Goal: Information Seeking & Learning: Learn about a topic

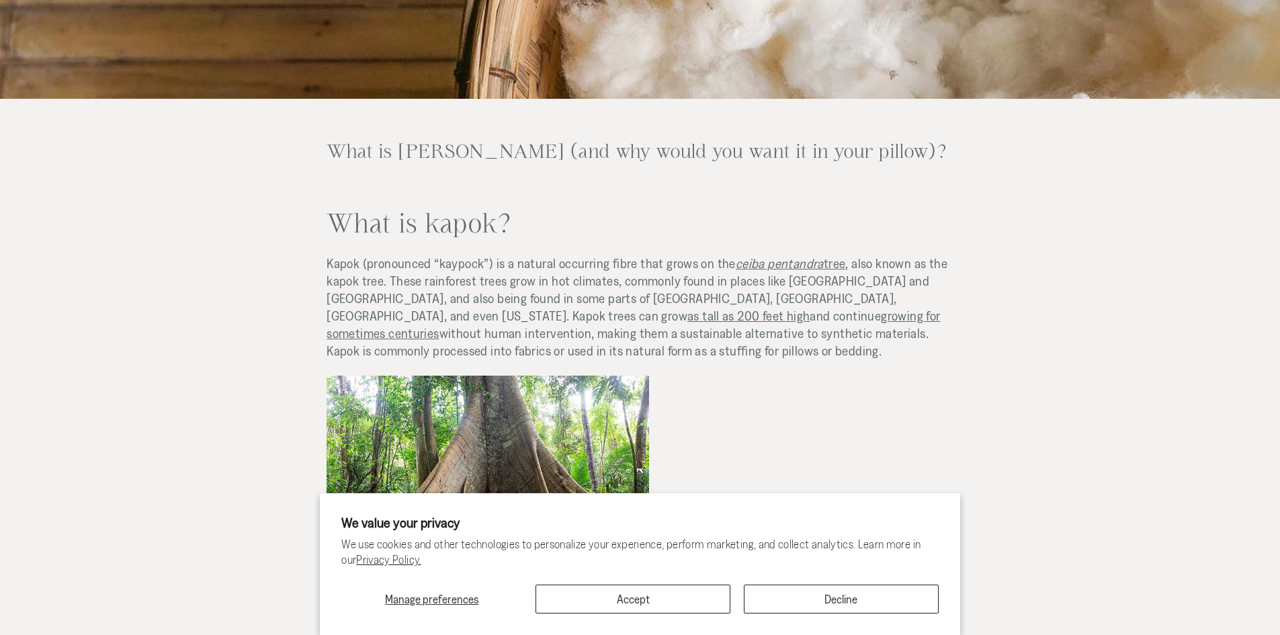
scroll to position [269, 0]
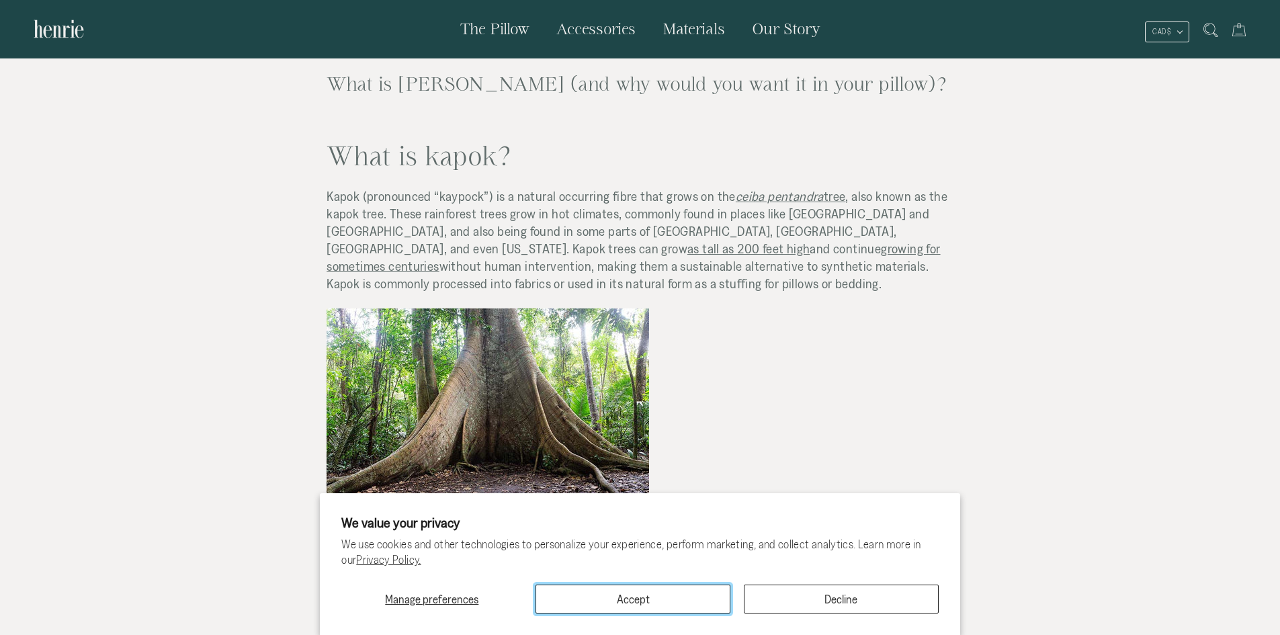
click at [666, 595] on button "Accept" at bounding box center [632, 599] width 195 height 29
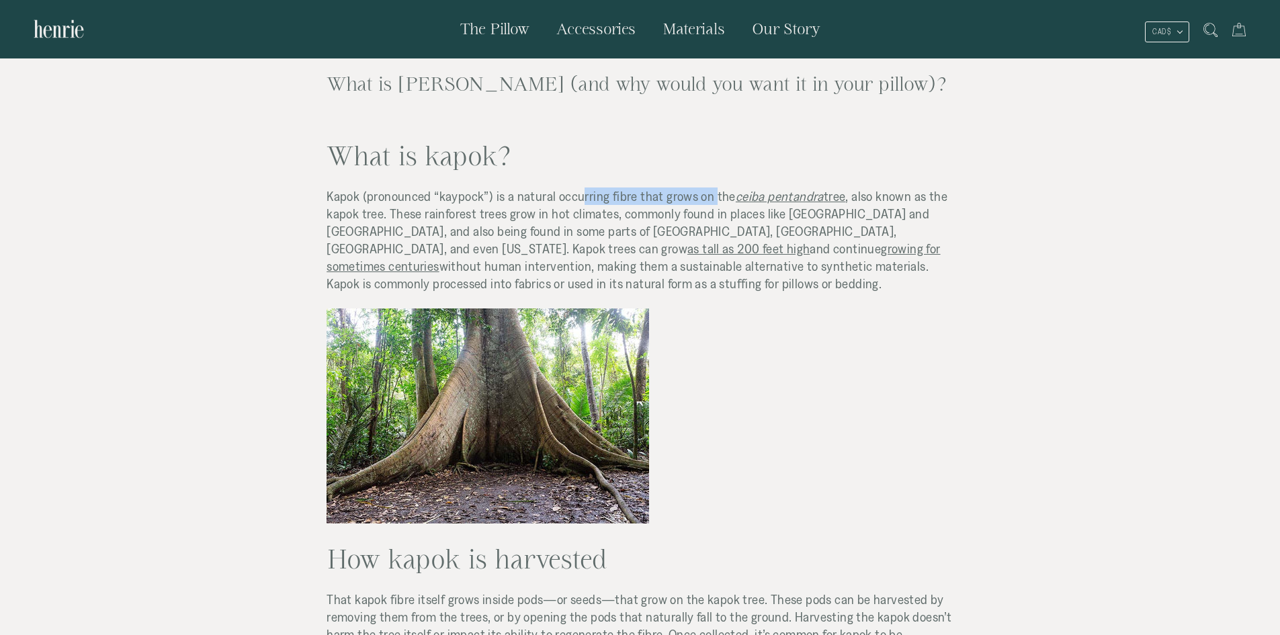
drag, startPoint x: 575, startPoint y: 196, endPoint x: 707, endPoint y: 199, distance: 131.7
click at [707, 199] on span "Kapok (pronounced “kaypock”) is a natural occurring fibre that grows on the" at bounding box center [531, 196] width 409 height 15
drag, startPoint x: 335, startPoint y: 208, endPoint x: 389, endPoint y: 218, distance: 55.3
click at [389, 218] on span ", also known as the kapok tree. These rainforest trees grow in hot climates, co…" at bounding box center [637, 222] width 621 height 67
click at [449, 225] on span ", also known as the kapok tree. These rainforest trees grow in hot climates, co…" at bounding box center [637, 222] width 621 height 67
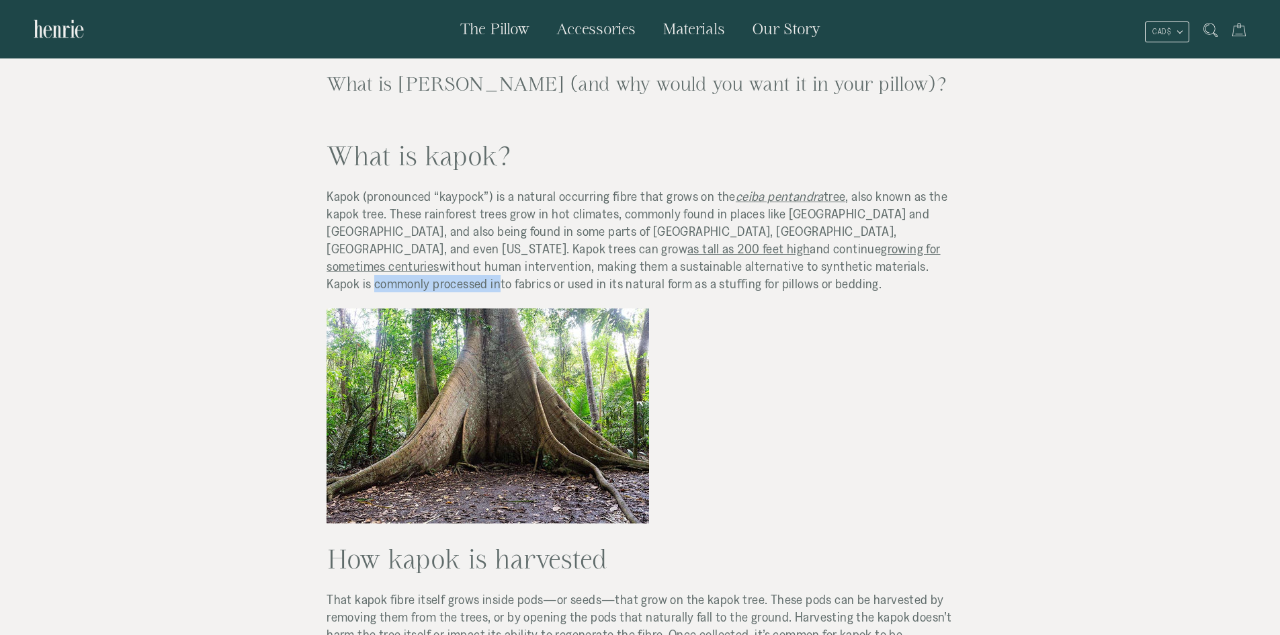
drag, startPoint x: 547, startPoint y: 269, endPoint x: 673, endPoint y: 261, distance: 125.9
click at [673, 261] on span "without human intervention, making them a sustainable alternative to synthetic …" at bounding box center [628, 275] width 602 height 32
click at [722, 282] on p "Kapok (pronounced “kaypock”) is a natural occurring fibre that grows on the cei…" at bounding box center [640, 239] width 627 height 105
